Goal: Navigation & Orientation: Find specific page/section

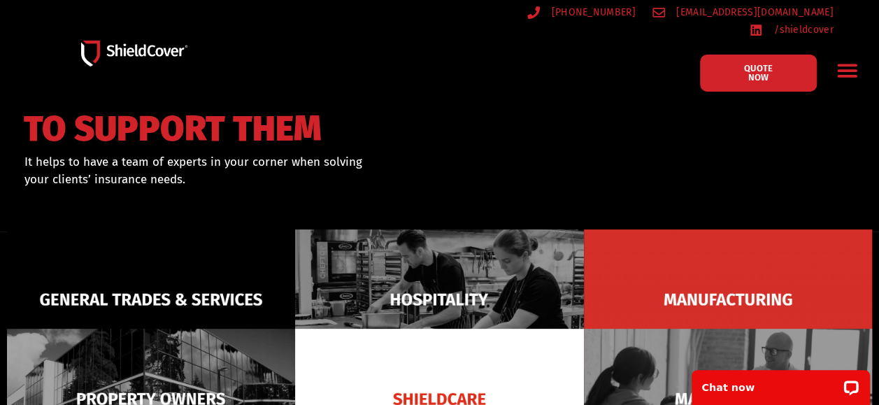
scroll to position [38, 0]
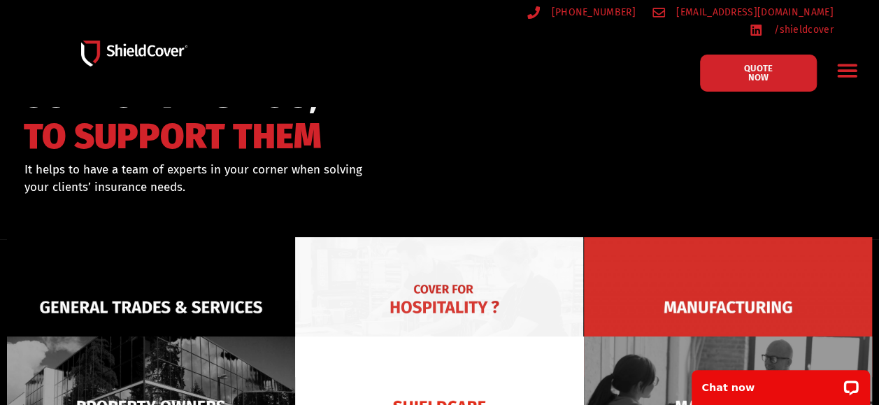
click at [411, 290] on img at bounding box center [439, 307] width 288 height 140
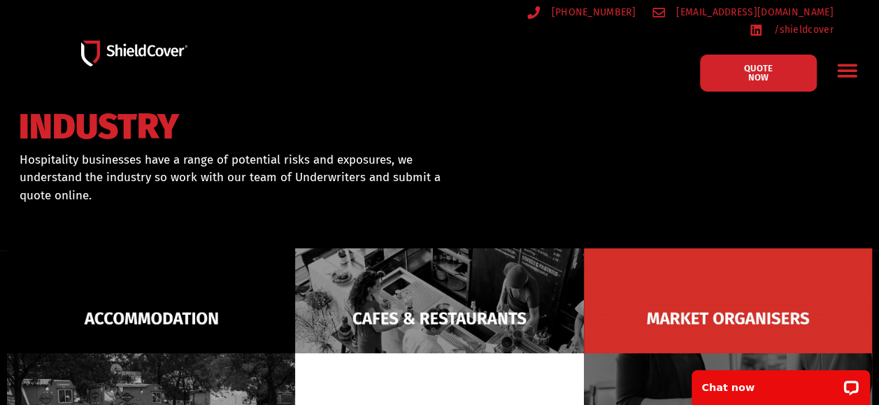
scroll to position [50, 0]
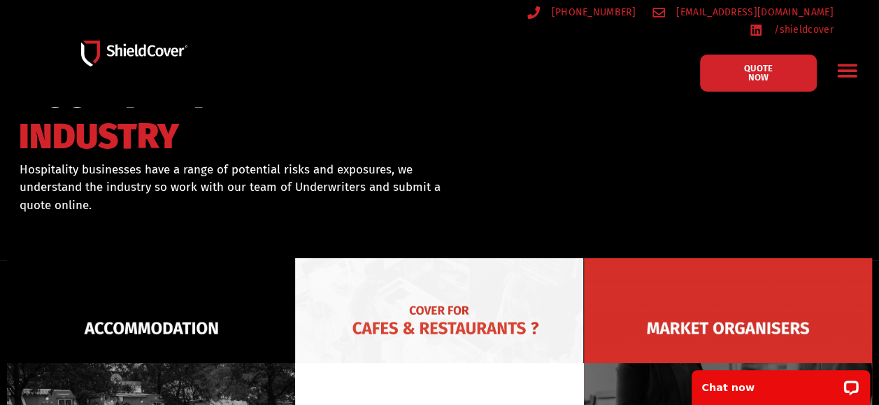
click at [499, 299] on img at bounding box center [439, 328] width 288 height 140
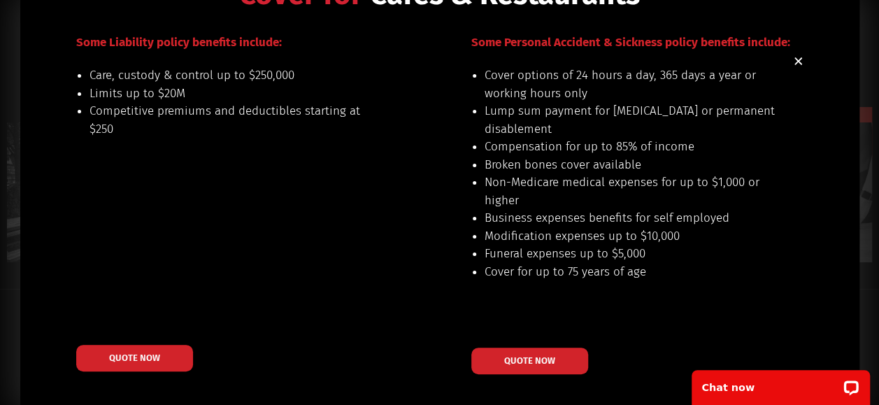
scroll to position [0, 0]
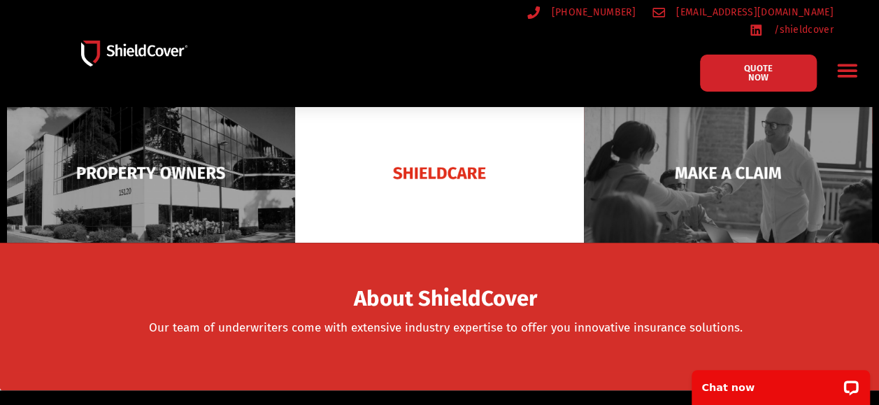
scroll to position [262, 0]
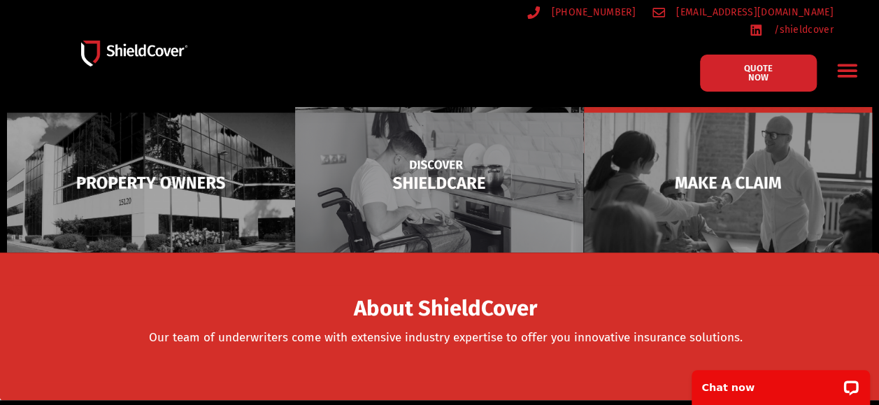
click at [408, 166] on img at bounding box center [439, 183] width 288 height 140
